Goal: Task Accomplishment & Management: Manage account settings

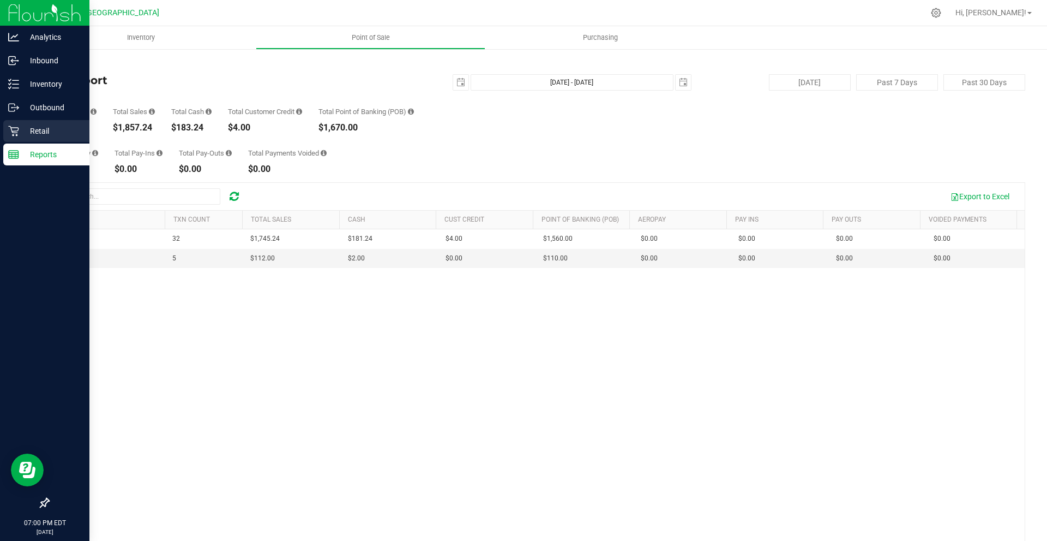
click at [14, 121] on div "Retail" at bounding box center [46, 131] width 86 height 22
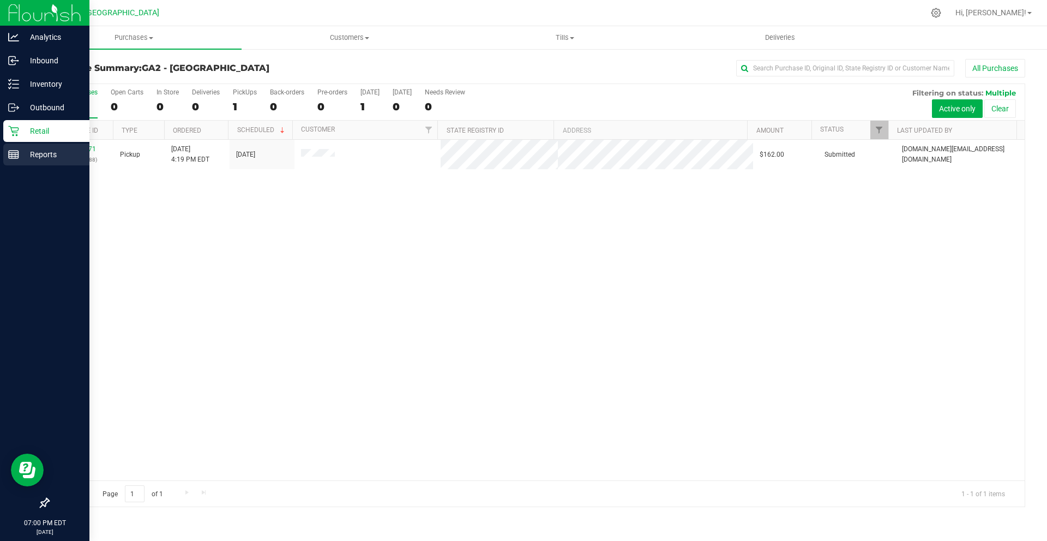
drag, startPoint x: 26, startPoint y: 171, endPoint x: 27, endPoint y: 159, distance: 11.5
click at [26, 165] on nav "Analytics Inbound Inventory Outbound Retail Reports 07:00 PM EDT 08/24/2025 08/…" at bounding box center [44, 270] width 89 height 541
click at [27, 159] on p "Reports" at bounding box center [51, 154] width 65 height 13
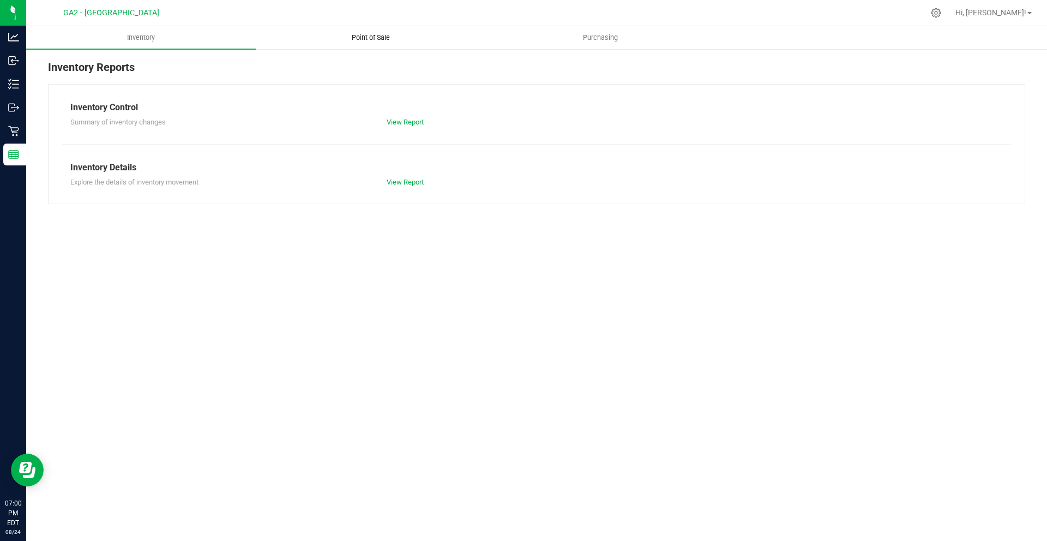
click at [354, 40] on span "Point of Sale" at bounding box center [371, 38] width 68 height 10
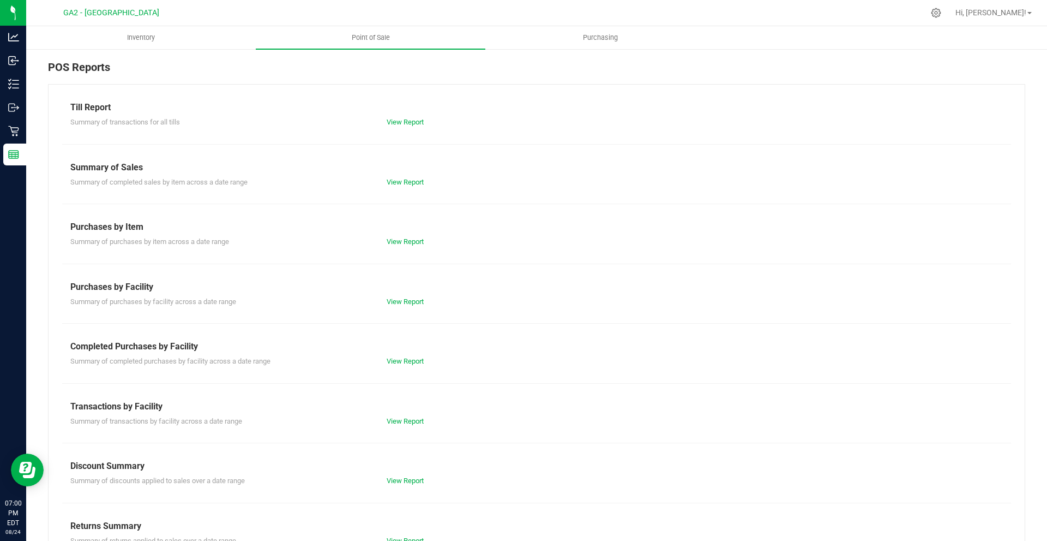
click at [397, 126] on div "View Report" at bounding box center [537, 122] width 316 height 11
click at [397, 119] on link "View Report" at bounding box center [405, 122] width 37 height 8
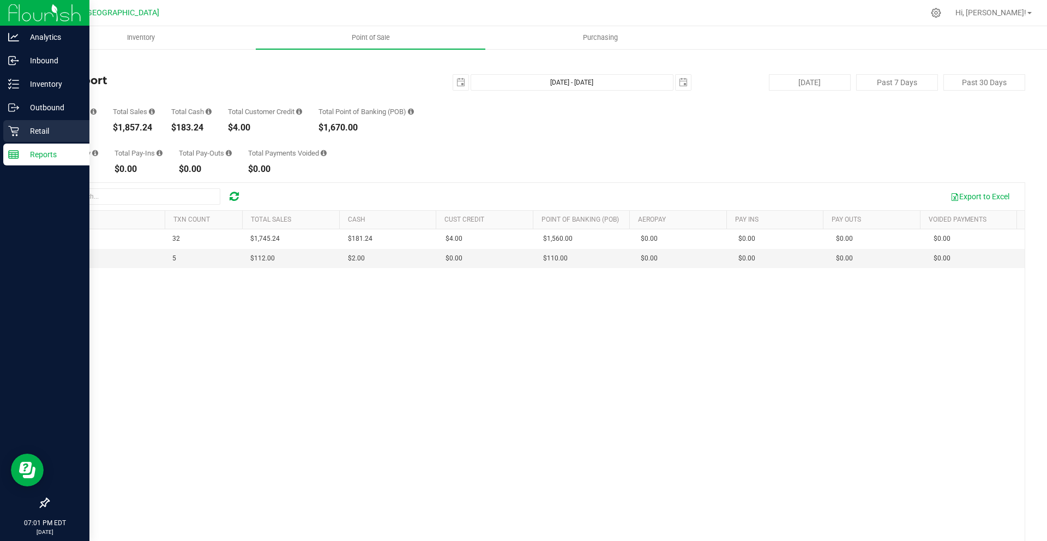
click at [62, 123] on div "Retail" at bounding box center [46, 131] width 86 height 22
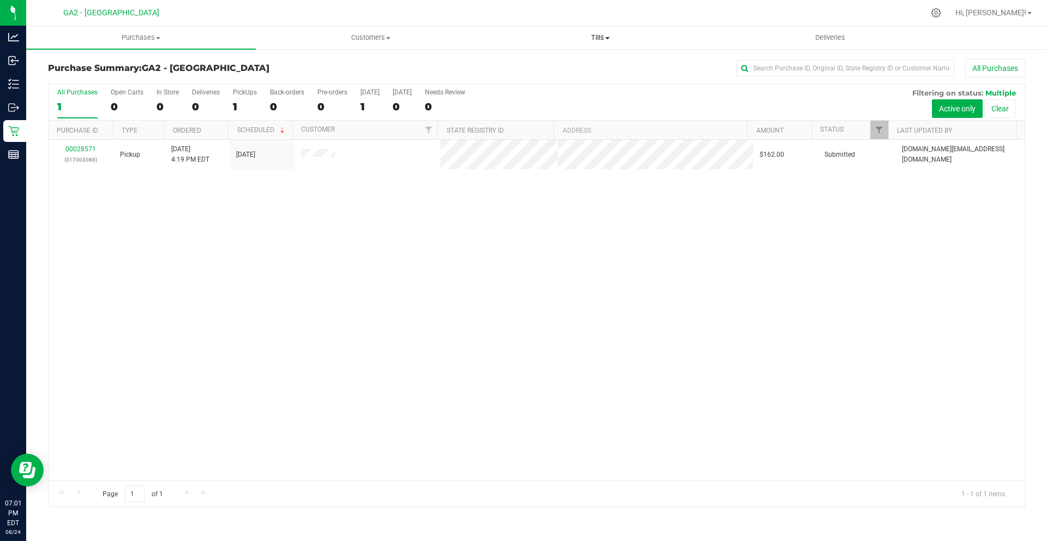
click at [613, 39] on span "Tills" at bounding box center [600, 38] width 229 height 10
click at [603, 61] on li "Manage tills" at bounding box center [601, 65] width 230 height 13
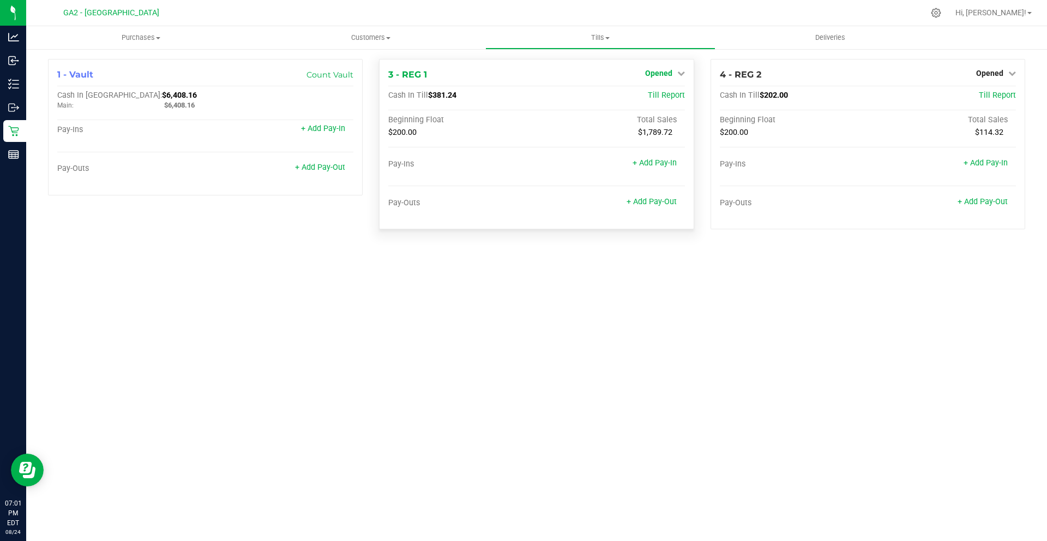
click at [662, 70] on span "Opened" at bounding box center [658, 73] width 27 height 9
click at [672, 94] on link "Close Till" at bounding box center [659, 96] width 29 height 9
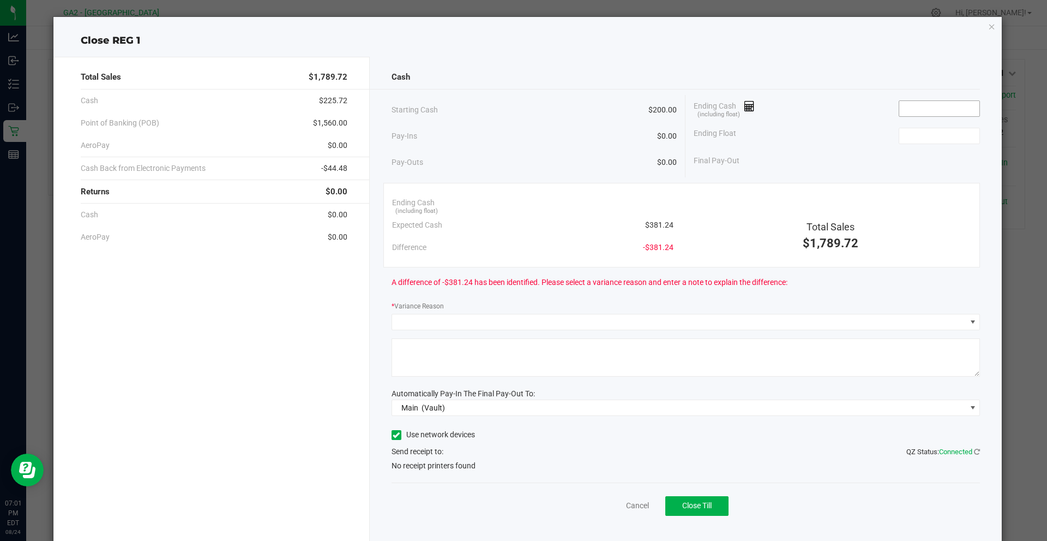
click at [938, 114] on input at bounding box center [940, 108] width 80 height 15
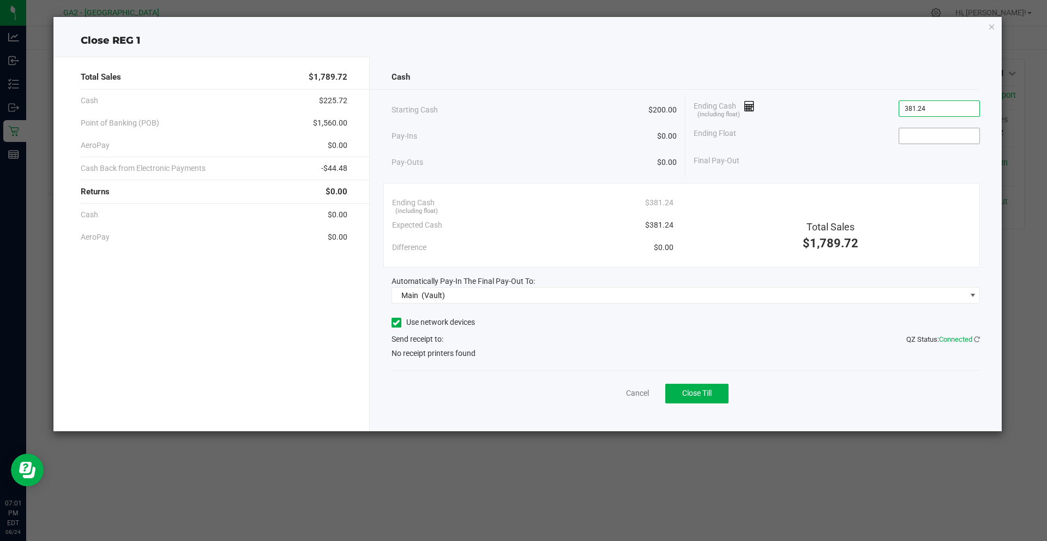
type input "$381.24"
click at [922, 140] on input at bounding box center [940, 135] width 80 height 15
type input "$200.00"
drag, startPoint x: 765, startPoint y: 231, endPoint x: 787, endPoint y: 291, distance: 63.9
click at [770, 230] on div "Total Sales" at bounding box center [830, 226] width 281 height 15
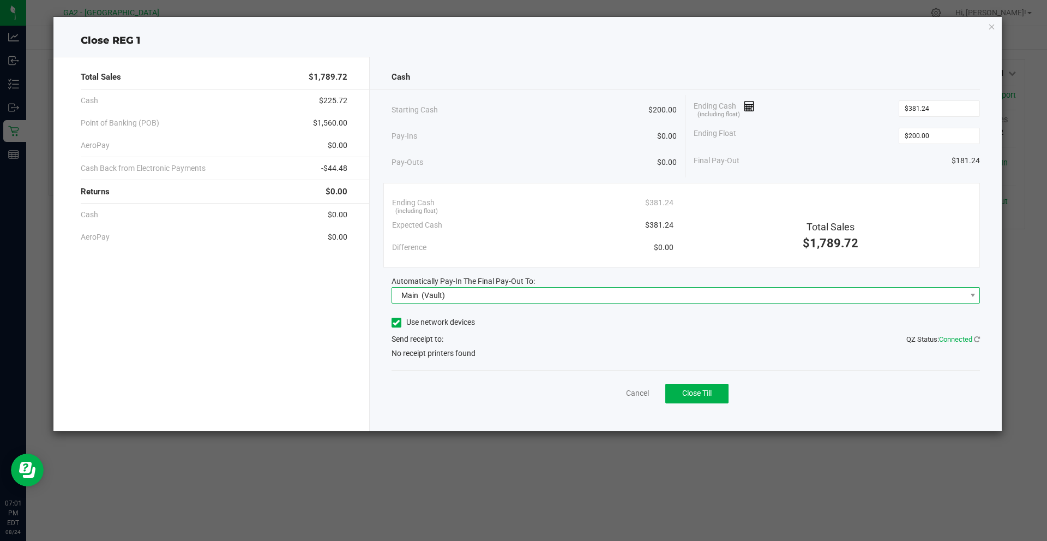
click at [789, 297] on span "Main (Vault)" at bounding box center [679, 294] width 574 height 15
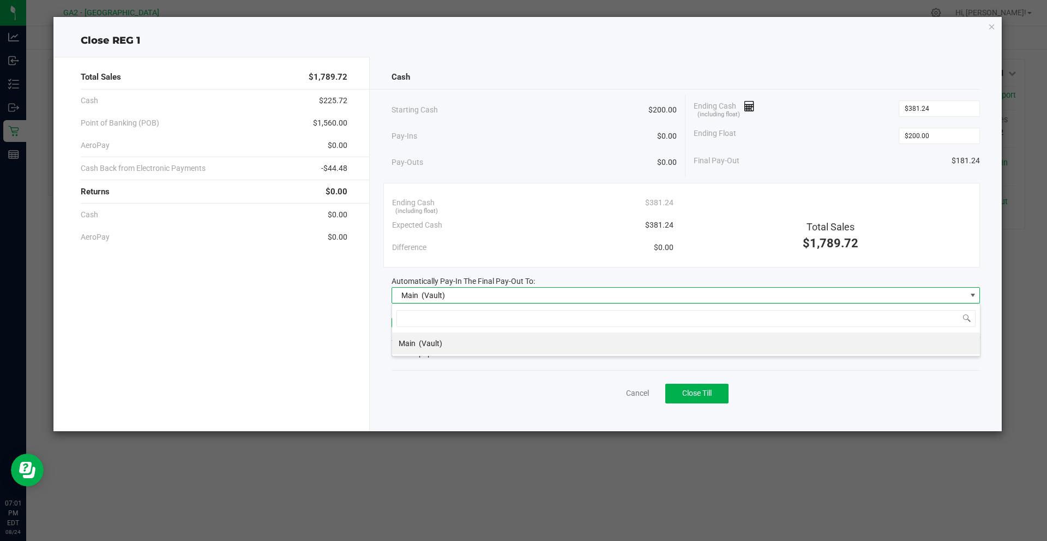
scroll to position [16, 589]
click at [488, 349] on li "Main (Vault)" at bounding box center [686, 343] width 588 height 22
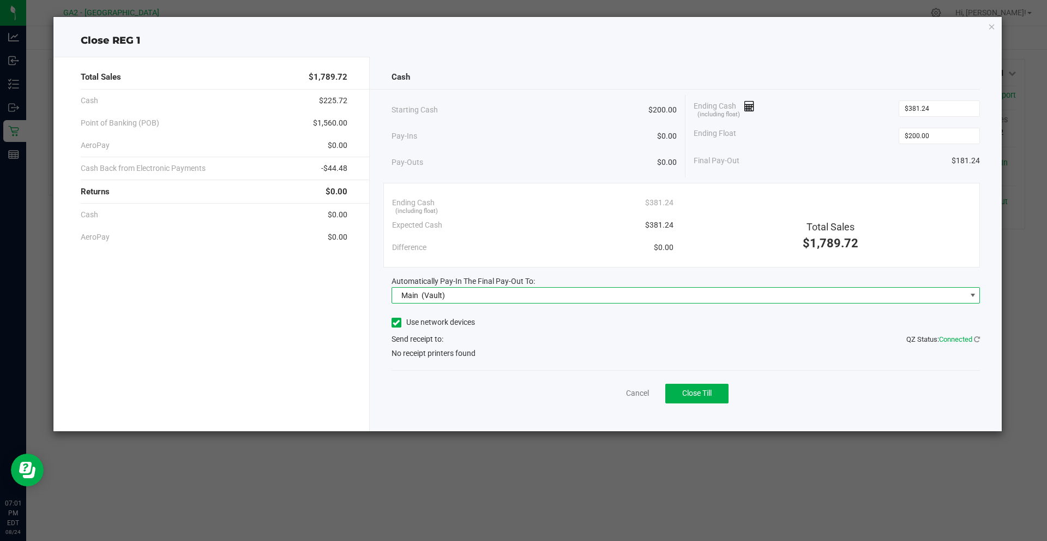
click at [471, 326] on label "Use network devices" at bounding box center [433, 321] width 83 height 11
click at [0, 0] on input "Use network devices" at bounding box center [0, 0] width 0 height 0
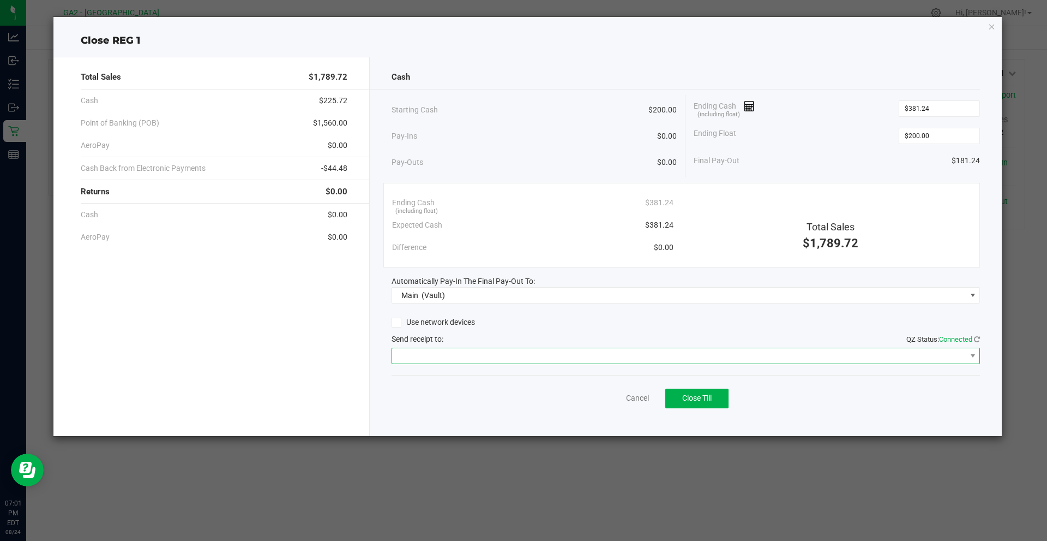
click at [496, 356] on span at bounding box center [679, 355] width 574 height 15
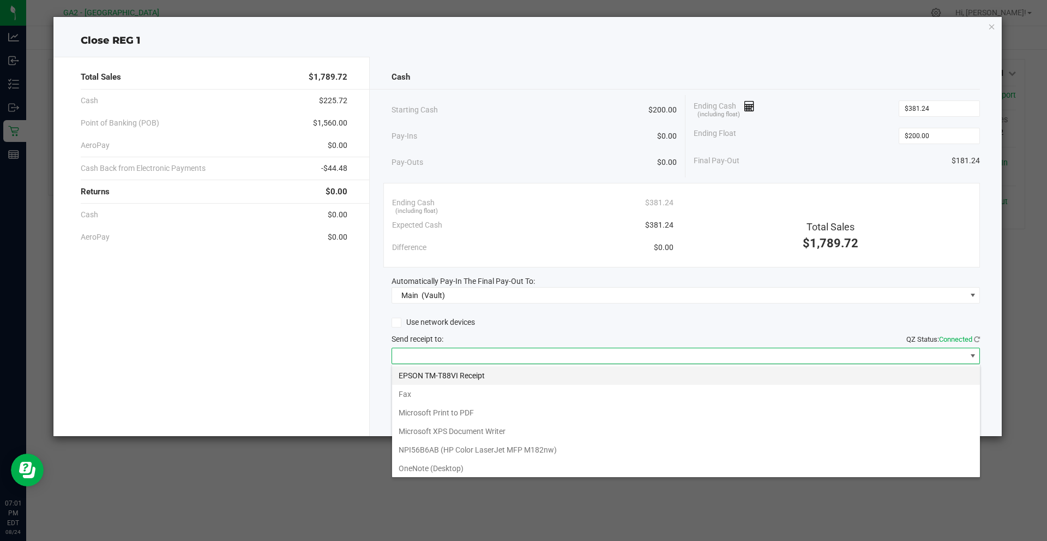
click at [494, 375] on Receipt "EPSON TM-T88VI Receipt" at bounding box center [686, 375] width 588 height 19
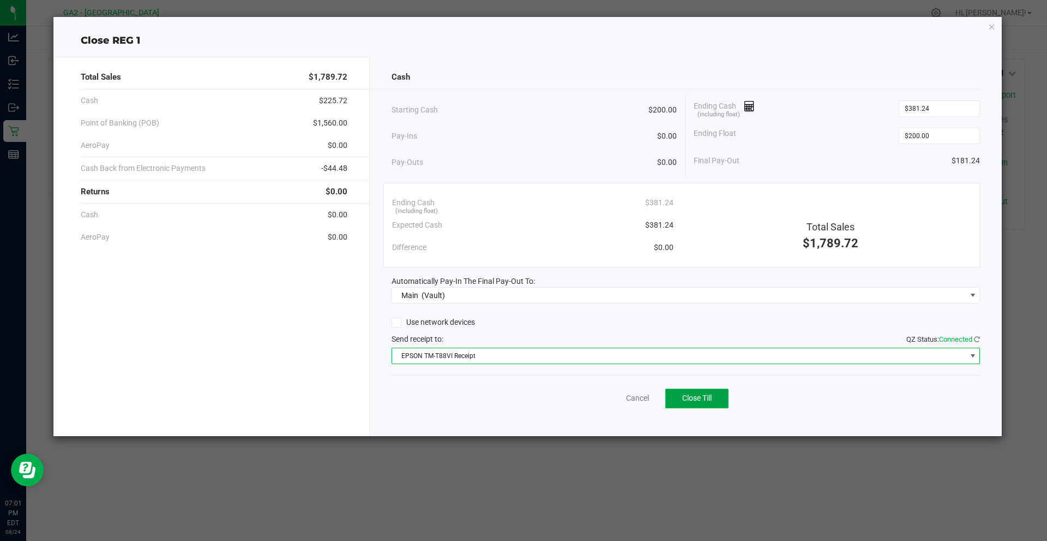
click at [690, 390] on button "Close Till" at bounding box center [697, 398] width 63 height 20
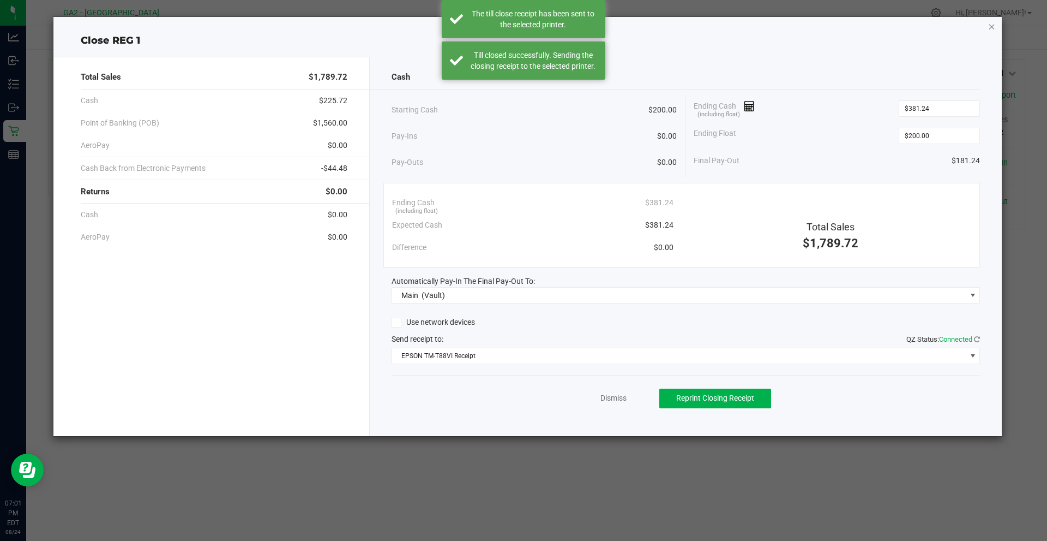
click at [996, 26] on icon "button" at bounding box center [992, 26] width 8 height 13
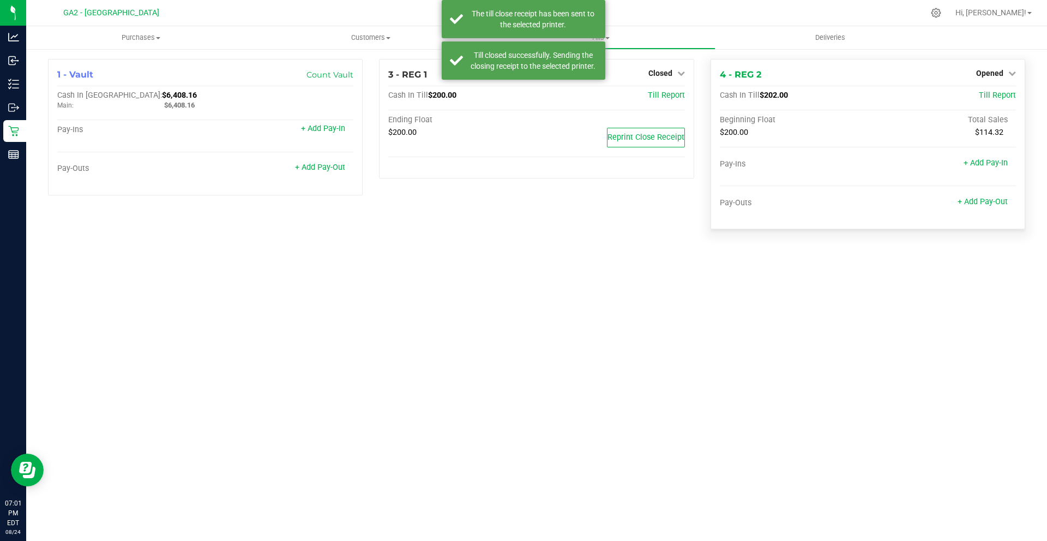
click at [1006, 68] on div "Opened" at bounding box center [996, 73] width 40 height 13
click at [1005, 76] on link "Opened" at bounding box center [996, 73] width 40 height 9
click at [992, 92] on div "Close Till" at bounding box center [991, 96] width 81 height 14
click at [992, 93] on link "Close Till" at bounding box center [990, 96] width 29 height 9
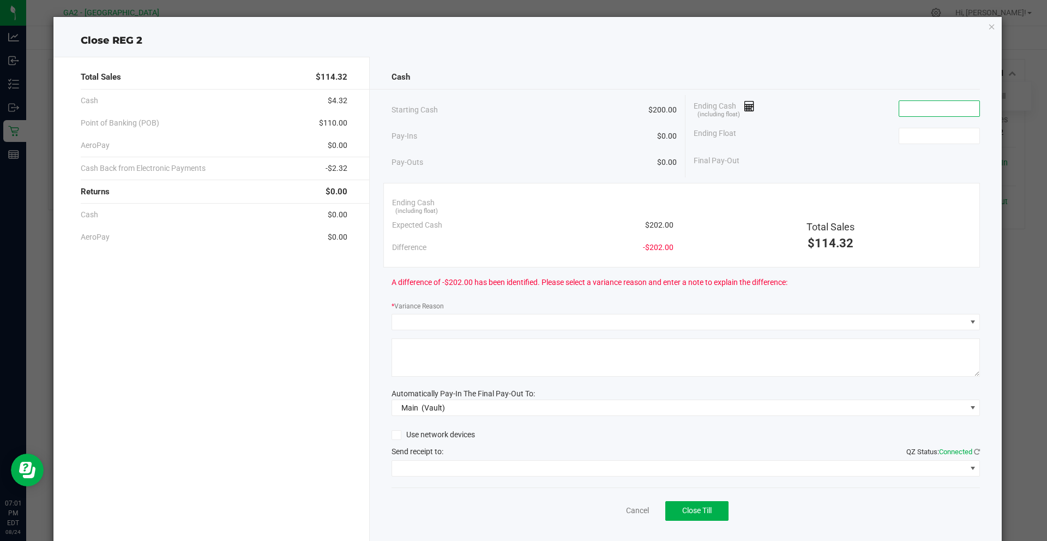
drag, startPoint x: 934, startPoint y: 106, endPoint x: 942, endPoint y: 110, distance: 9.0
click at [934, 107] on input at bounding box center [940, 108] width 80 height 15
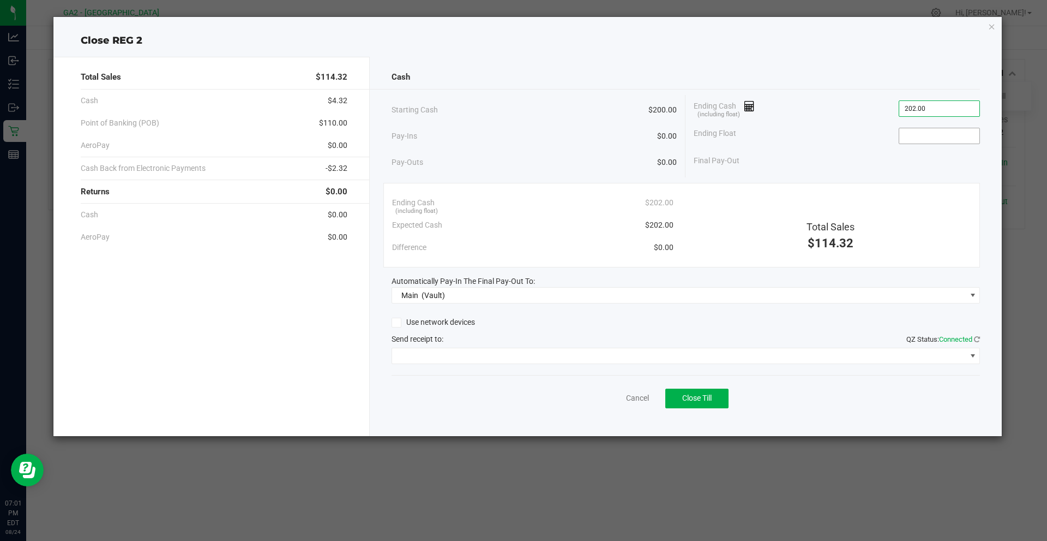
type input "$202.00"
click at [943, 133] on input at bounding box center [940, 135] width 80 height 15
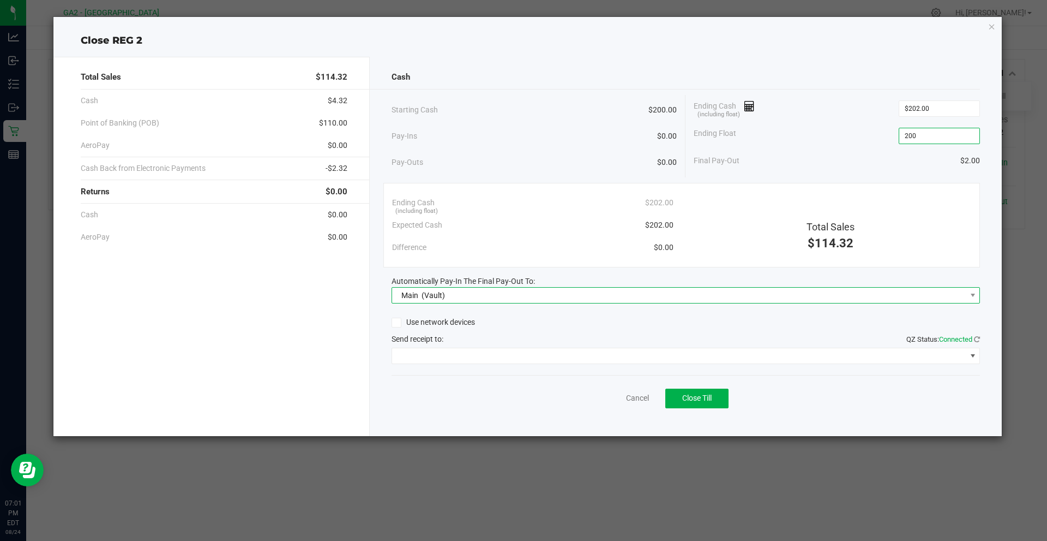
type input "$200.00"
click at [736, 302] on span "Main (Vault)" at bounding box center [679, 294] width 574 height 15
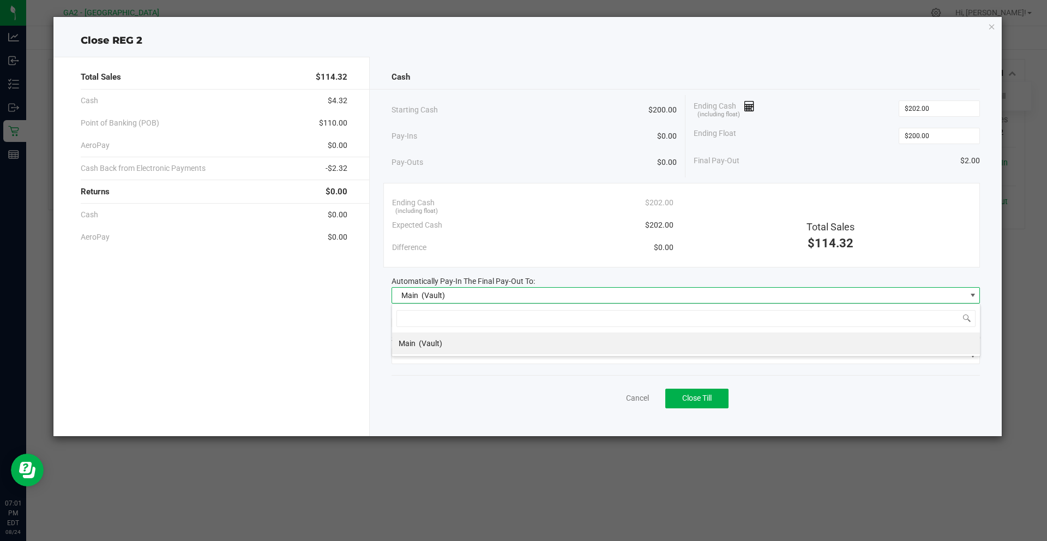
click at [582, 391] on div "Cancel Close Till" at bounding box center [686, 396] width 589 height 42
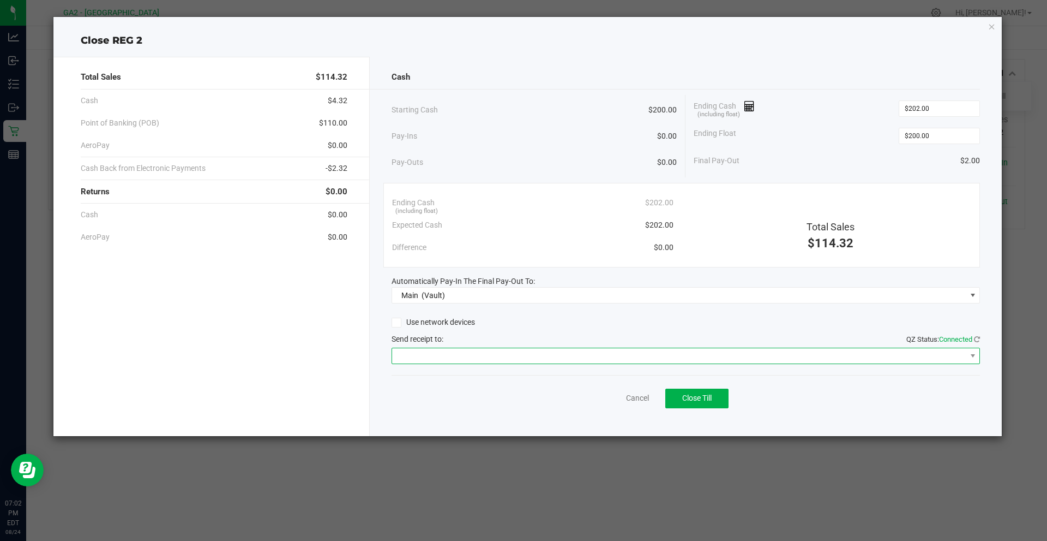
click at [518, 353] on span at bounding box center [679, 355] width 574 height 15
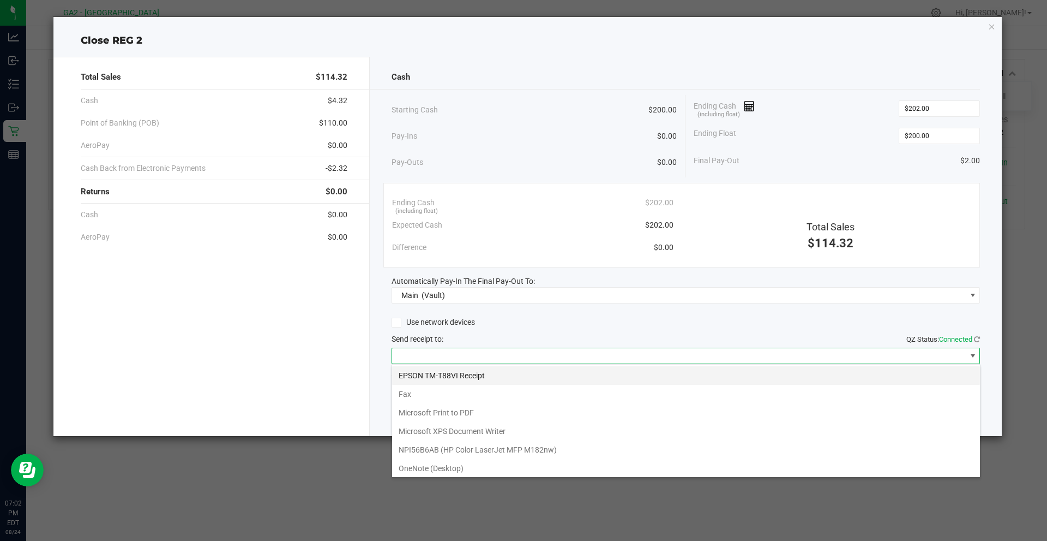
click at [506, 379] on Receipt "EPSON TM-T88VI Receipt" at bounding box center [686, 375] width 588 height 19
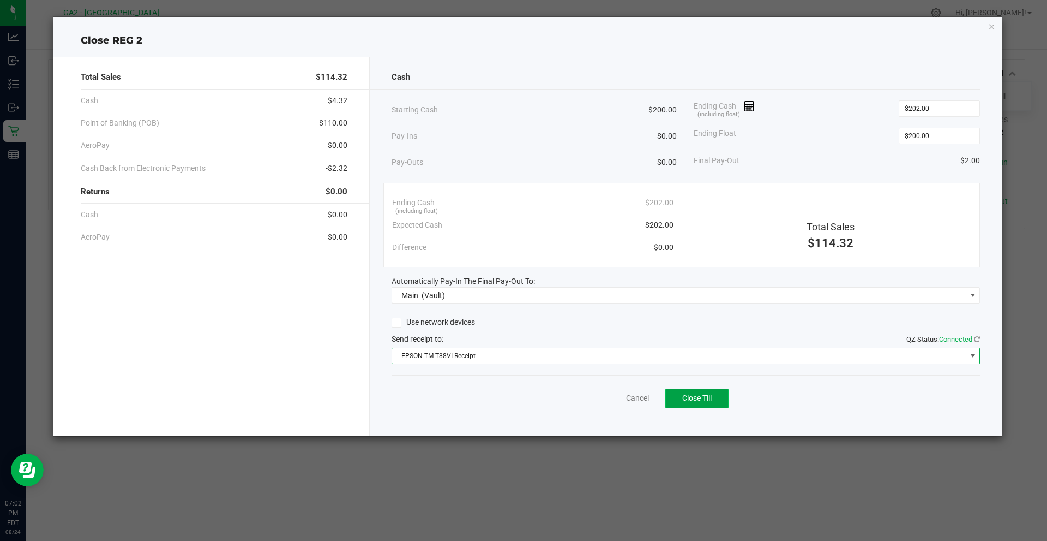
click at [703, 399] on span "Close Till" at bounding box center [696, 397] width 29 height 9
click at [993, 24] on icon "button" at bounding box center [992, 26] width 8 height 13
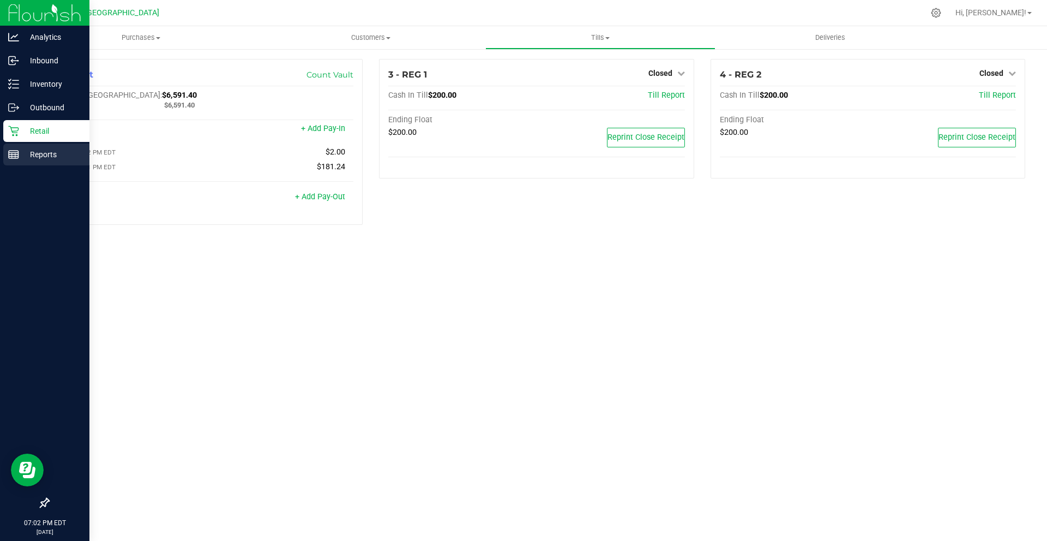
click at [28, 152] on p "Reports" at bounding box center [51, 154] width 65 height 13
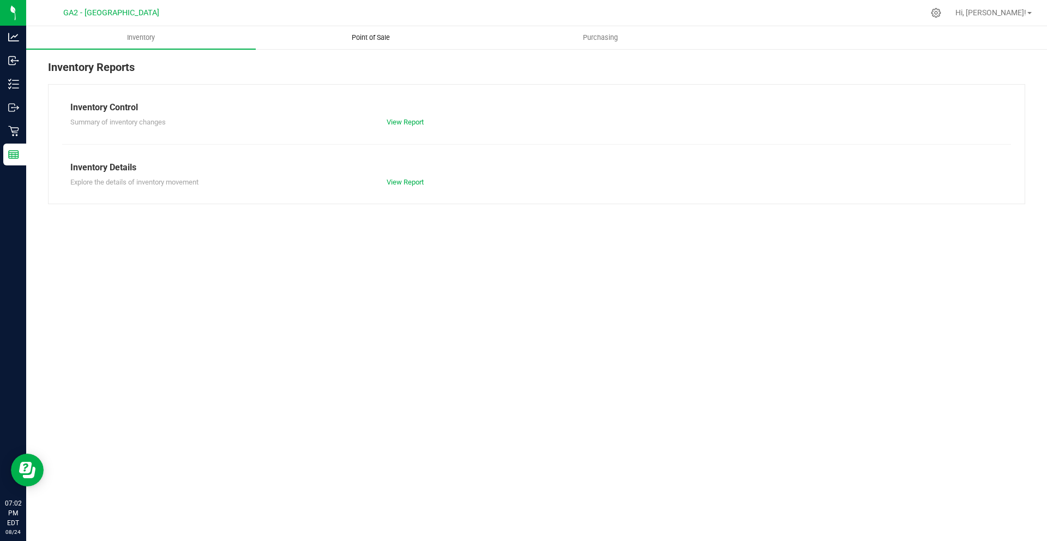
click at [396, 40] on span "Point of Sale" at bounding box center [371, 38] width 68 height 10
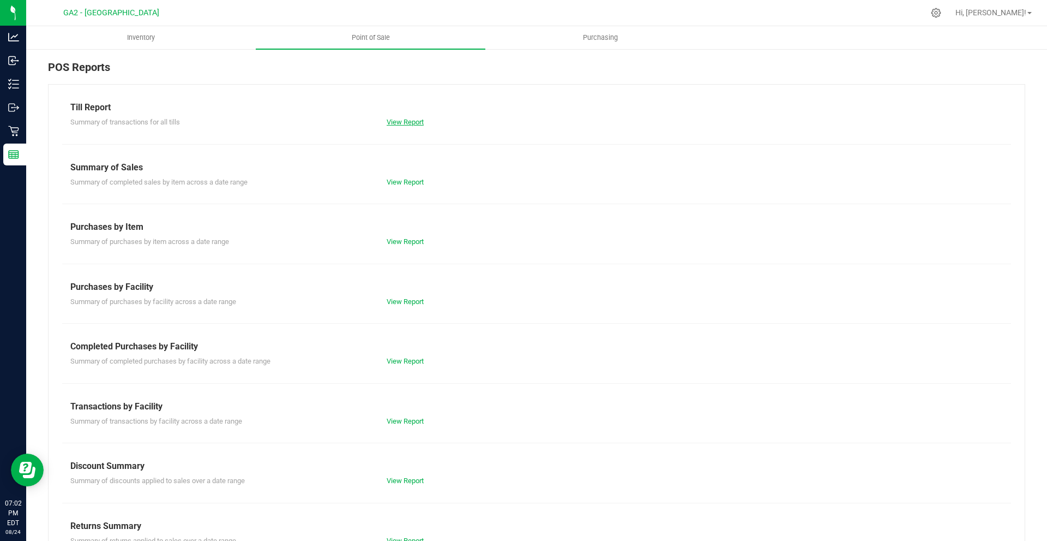
click at [417, 120] on link "View Report" at bounding box center [405, 122] width 37 height 8
